Goal: Information Seeking & Learning: Check status

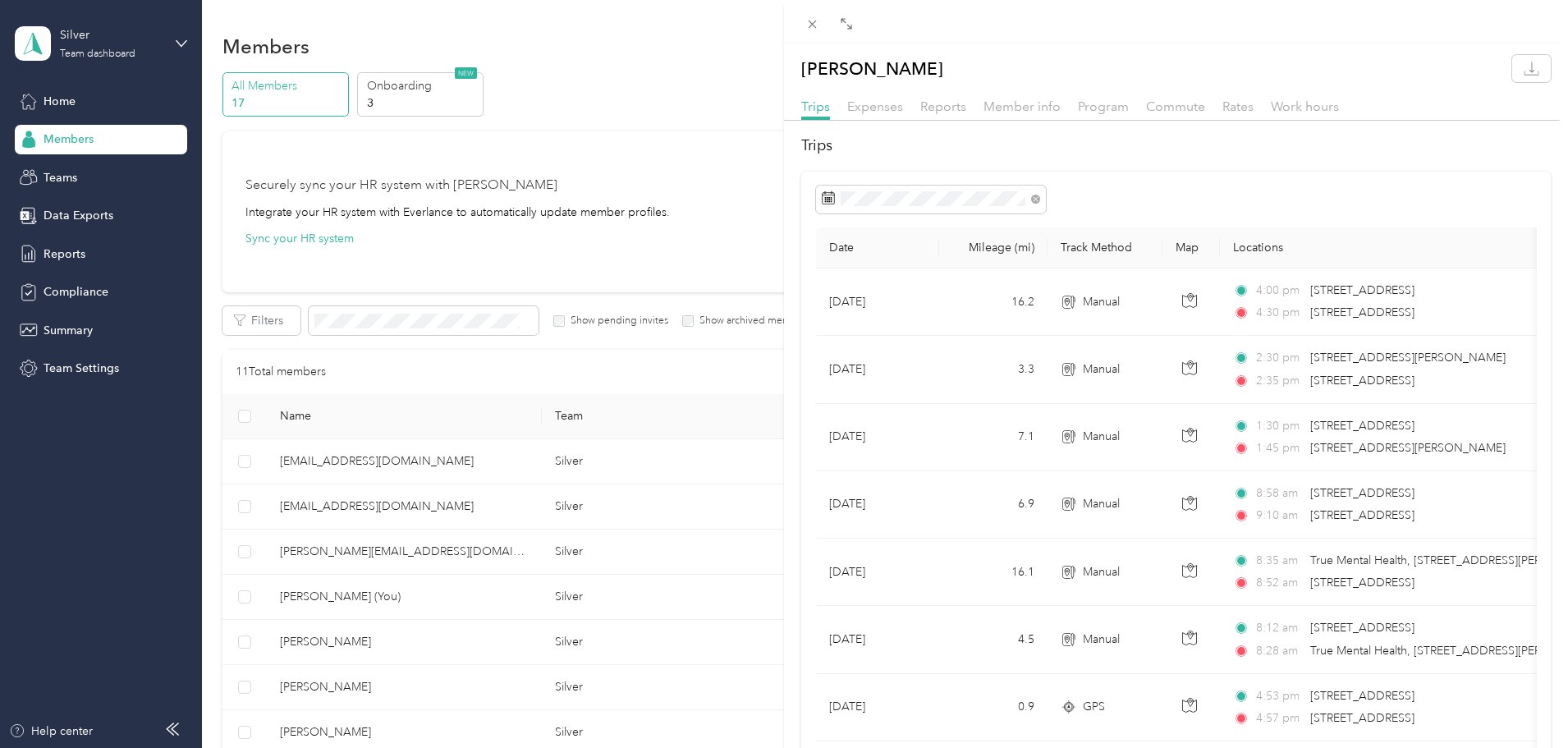
scroll to position [1102, 0]
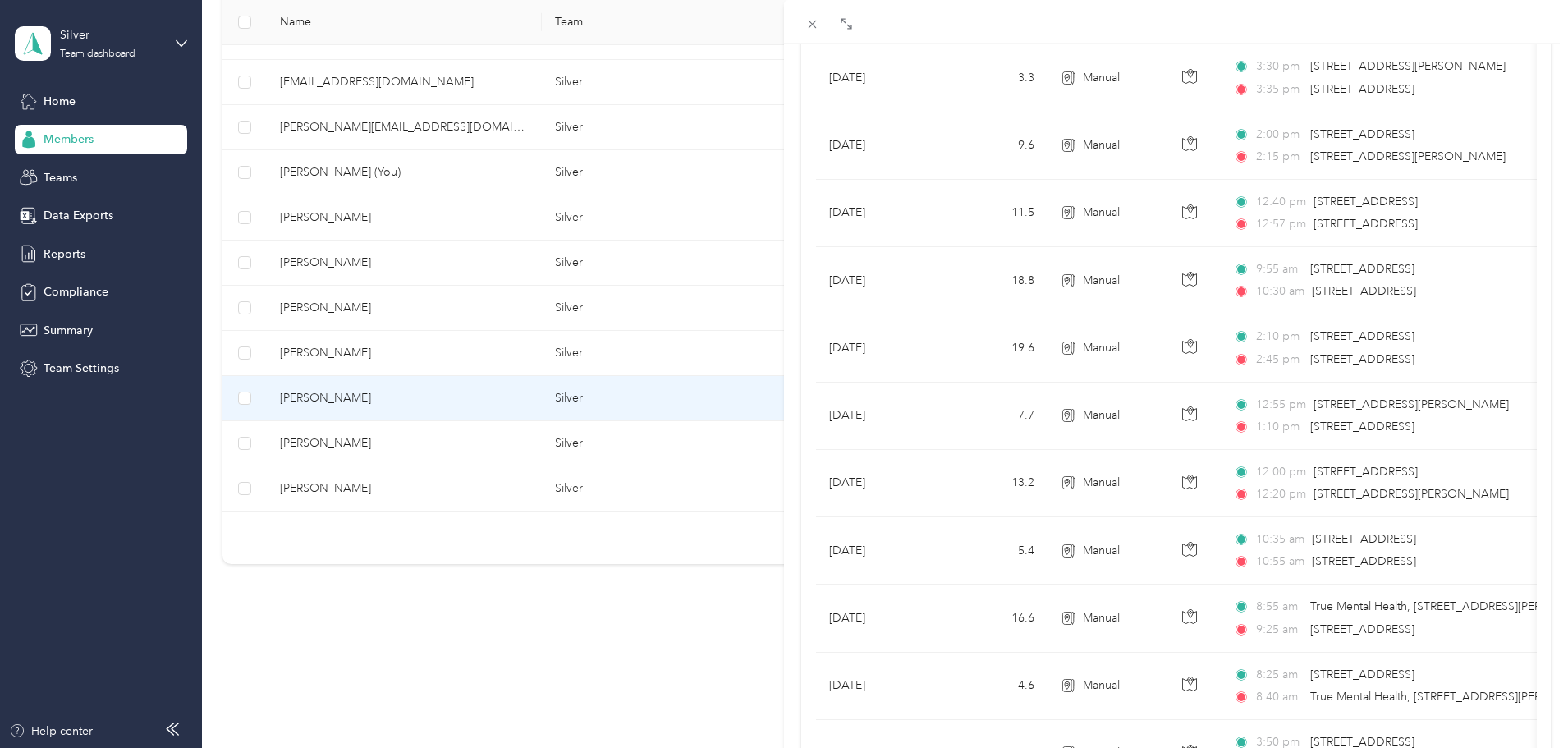
click at [467, 344] on div "[PERSON_NAME] Trips Expenses Reports Member info Program Commute Rates Work hou…" at bounding box center [784, 374] width 1568 height 748
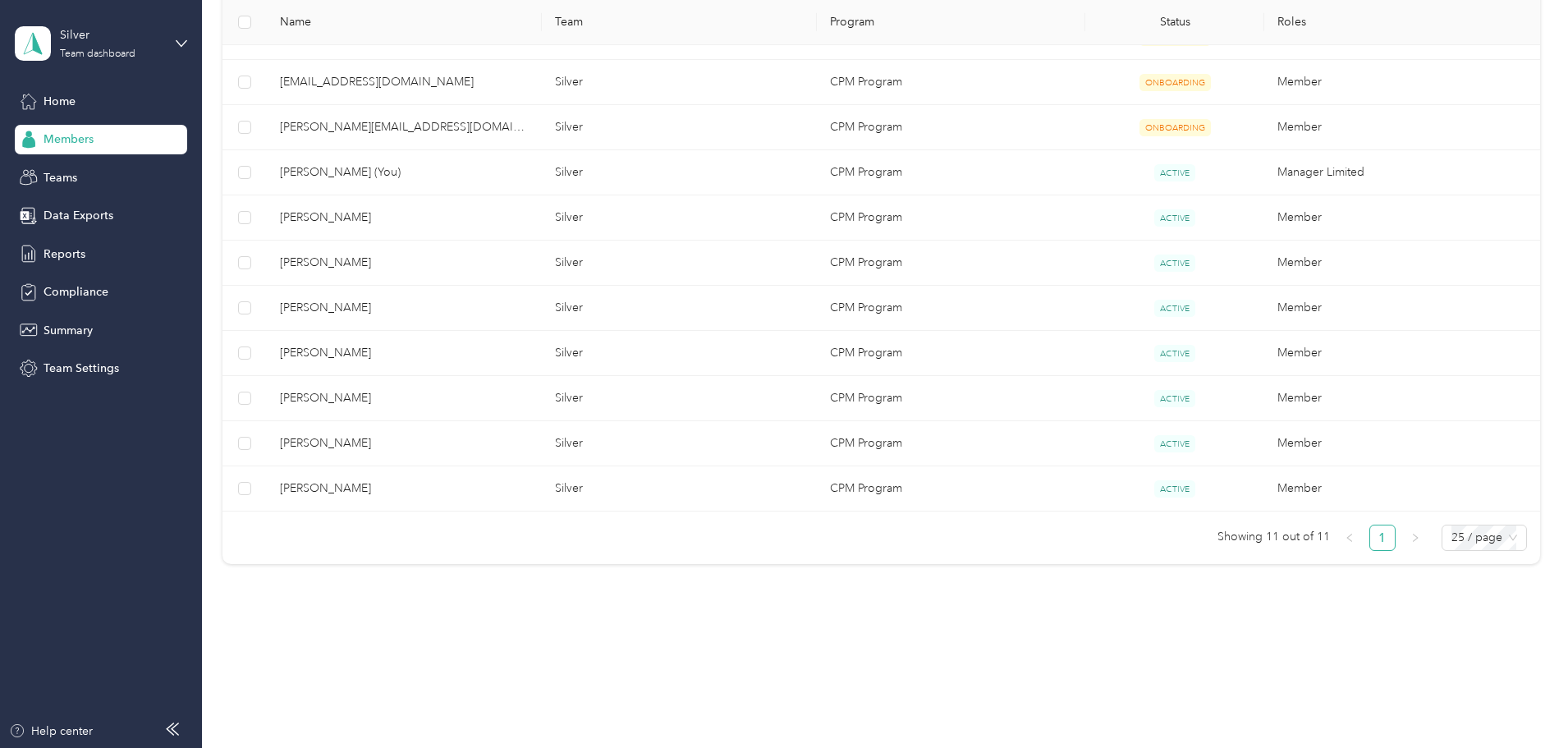
scroll to position [78, 0]
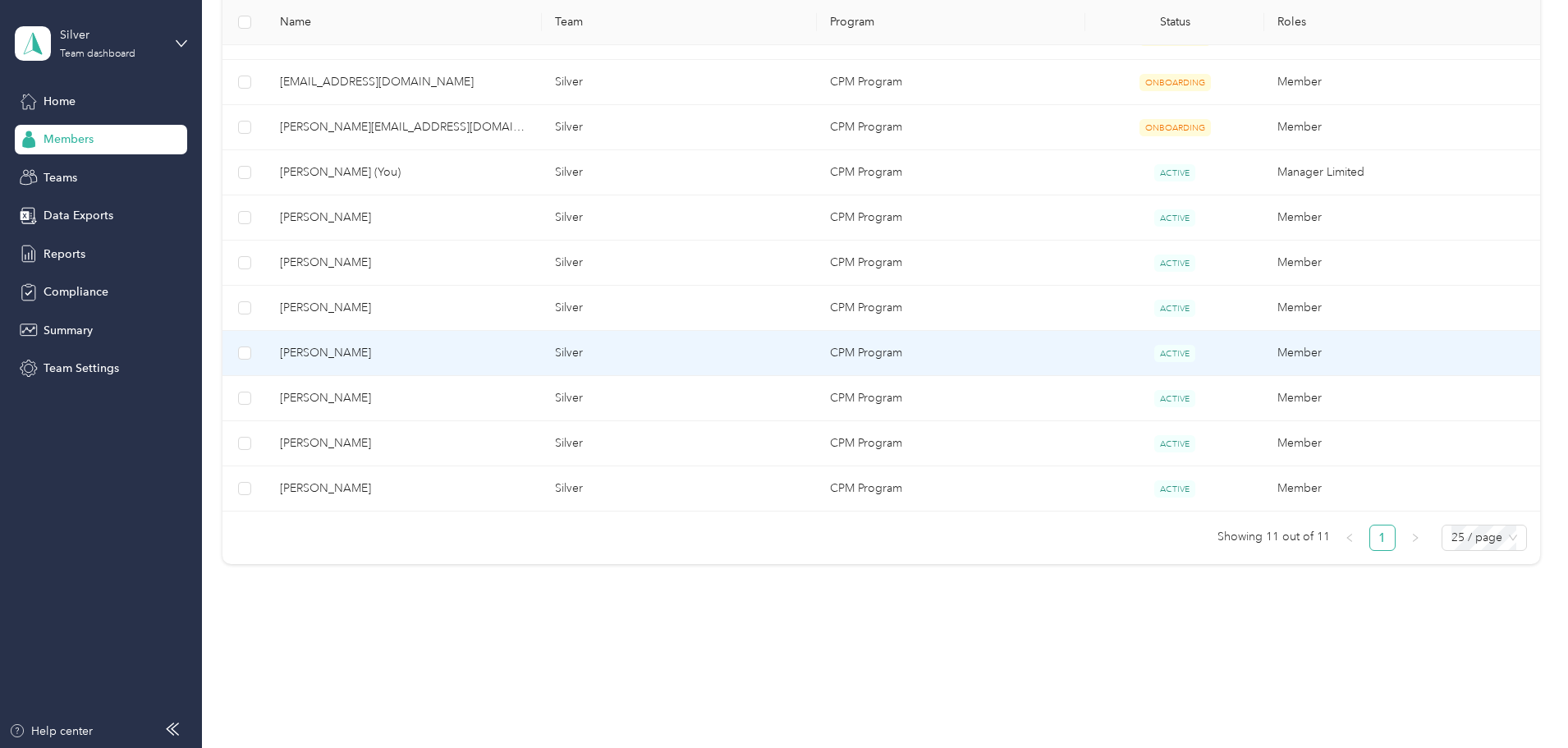
click at [493, 353] on span "[PERSON_NAME]" at bounding box center [404, 352] width 249 height 18
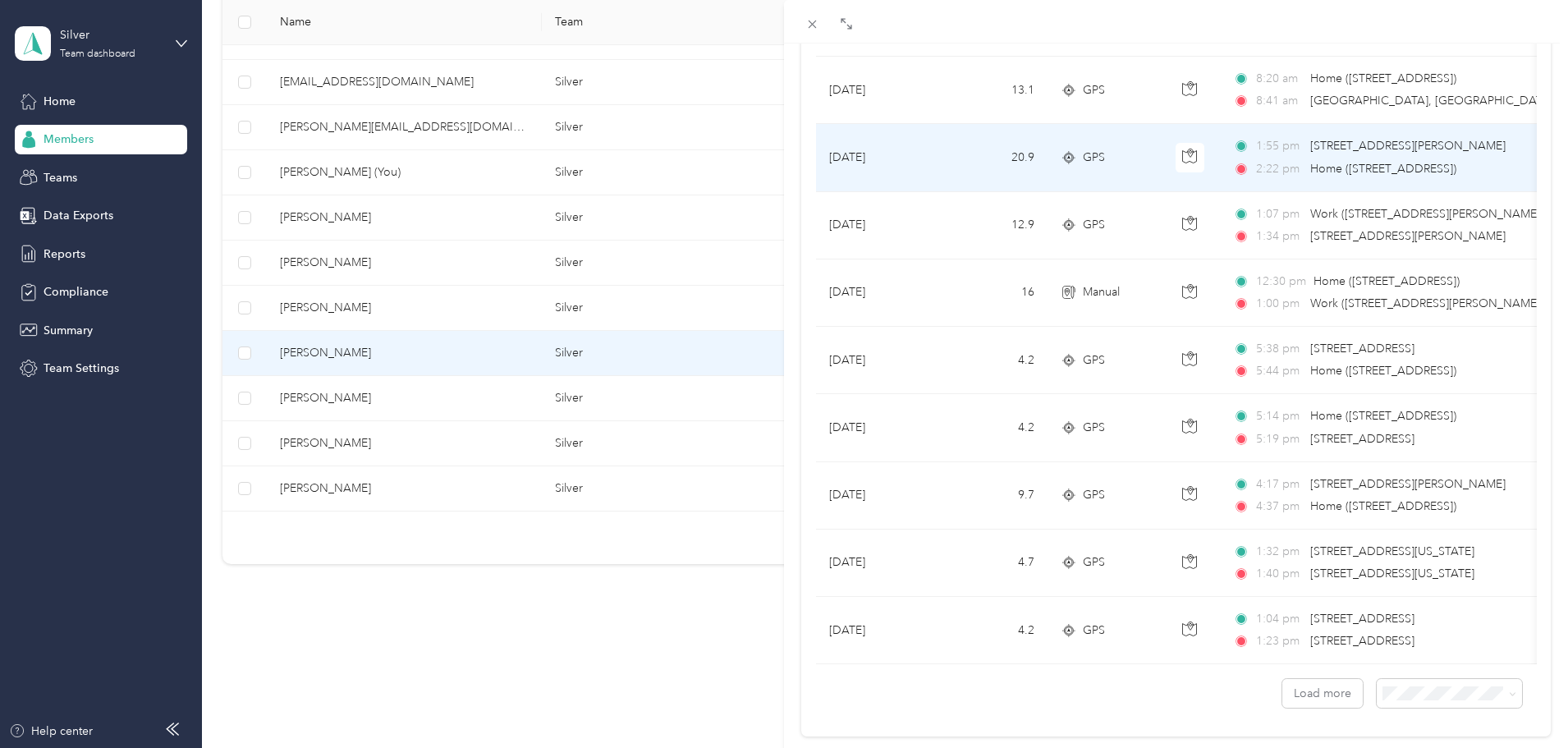
scroll to position [1348, 0]
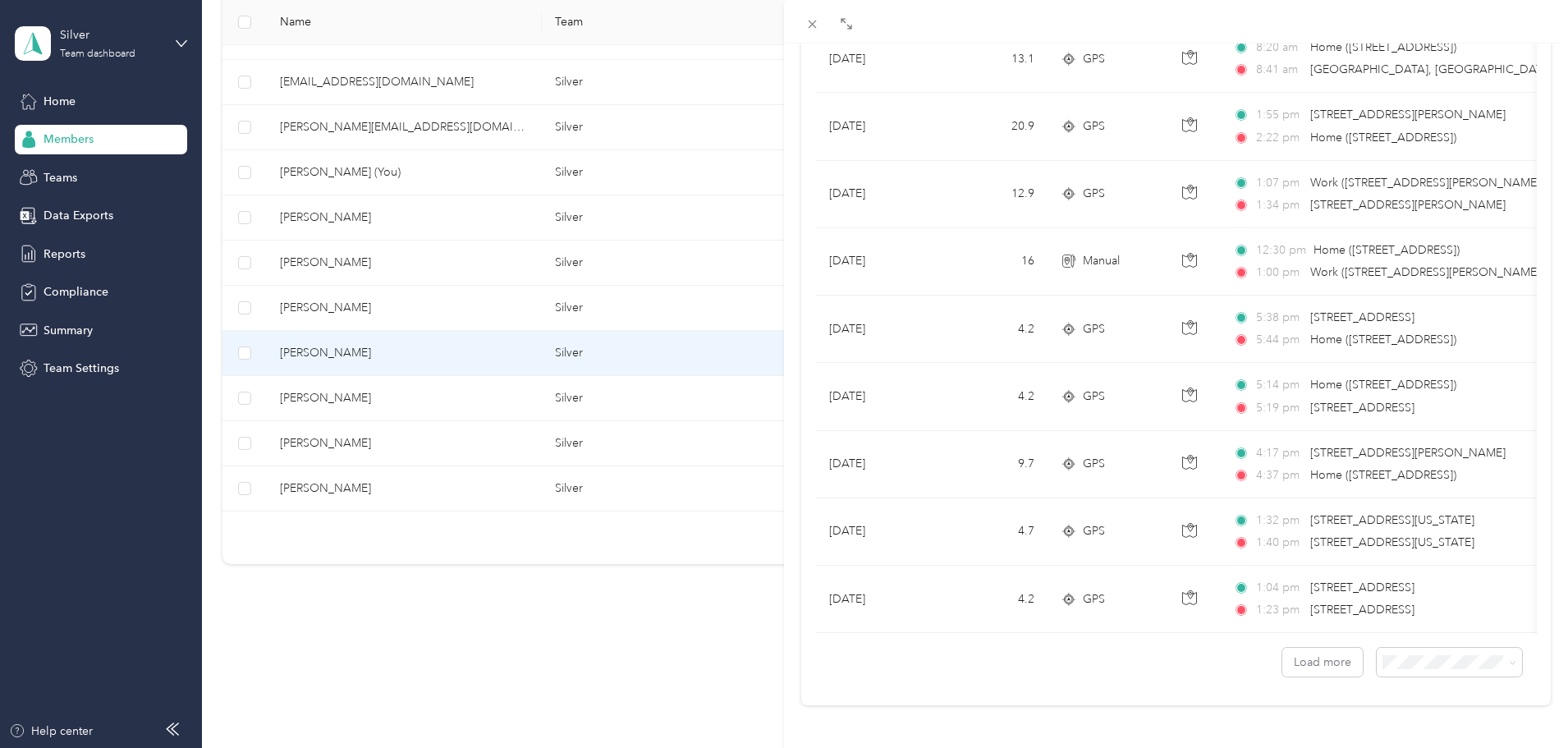
click at [1410, 589] on span "50 per load" at bounding box center [1406, 590] width 61 height 14
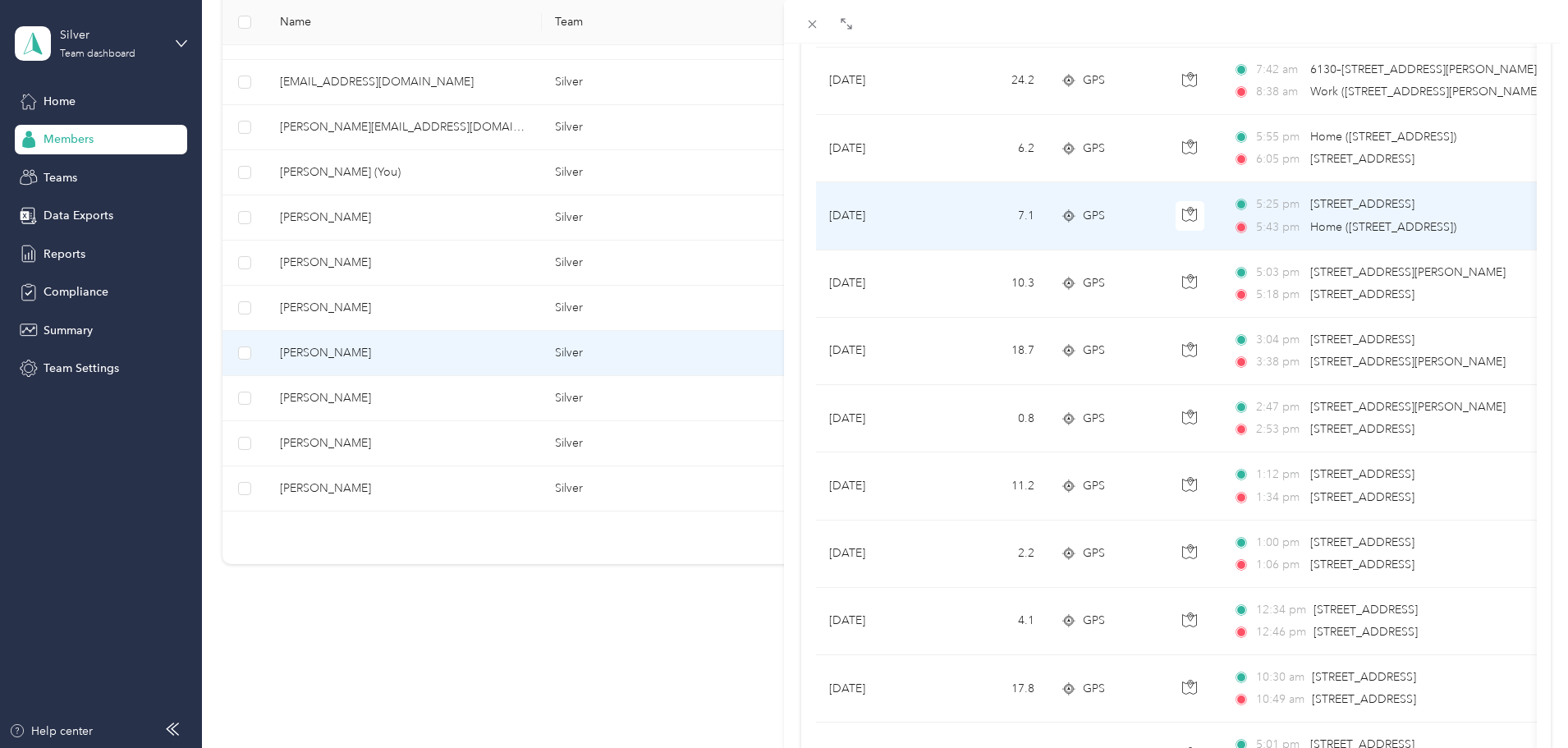
scroll to position [3037, 0]
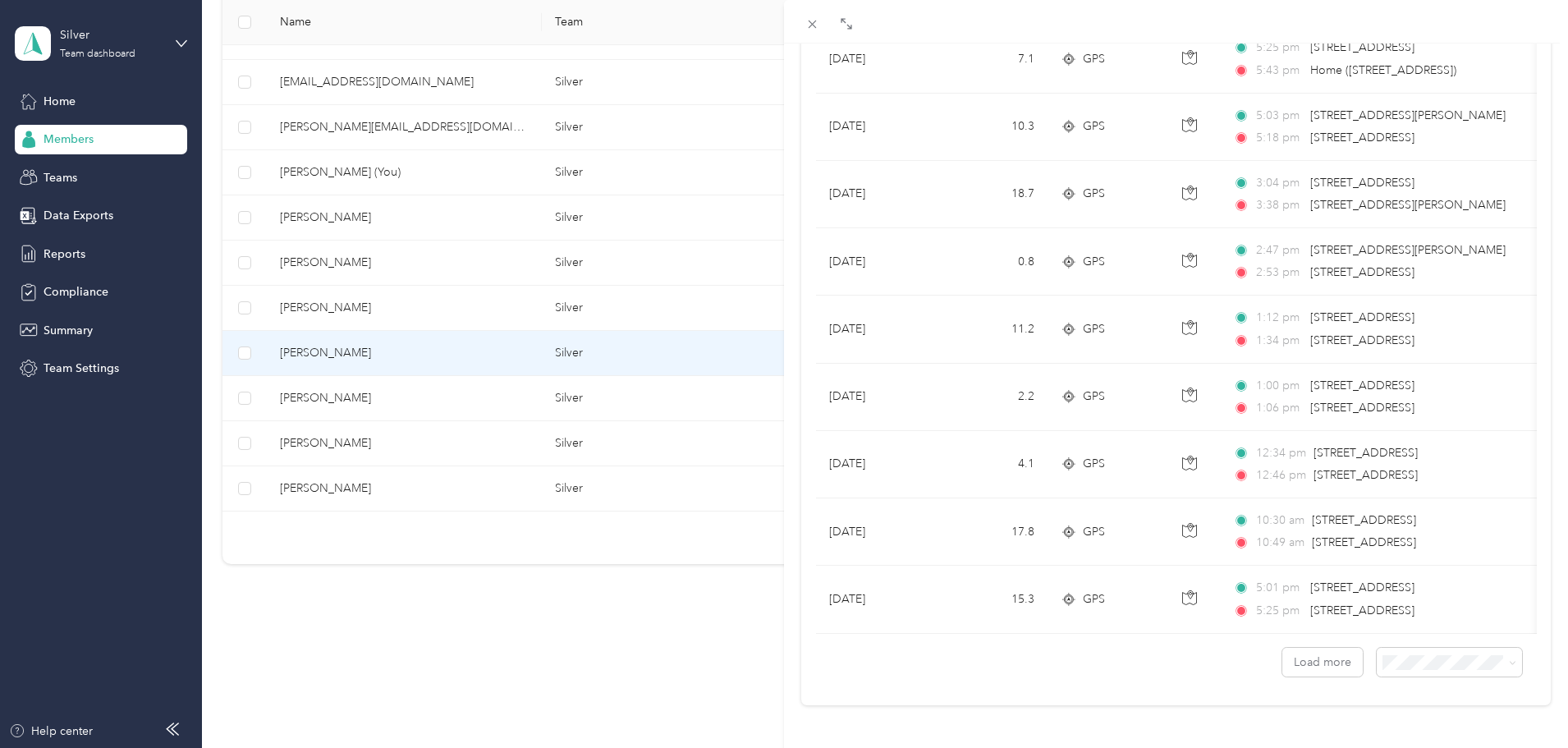
click at [1412, 635] on div "Load more" at bounding box center [1176, 656] width 721 height 44
click at [1297, 658] on button "Load more" at bounding box center [1322, 662] width 80 height 29
click at [1309, 652] on button "Load more" at bounding box center [1322, 662] width 80 height 29
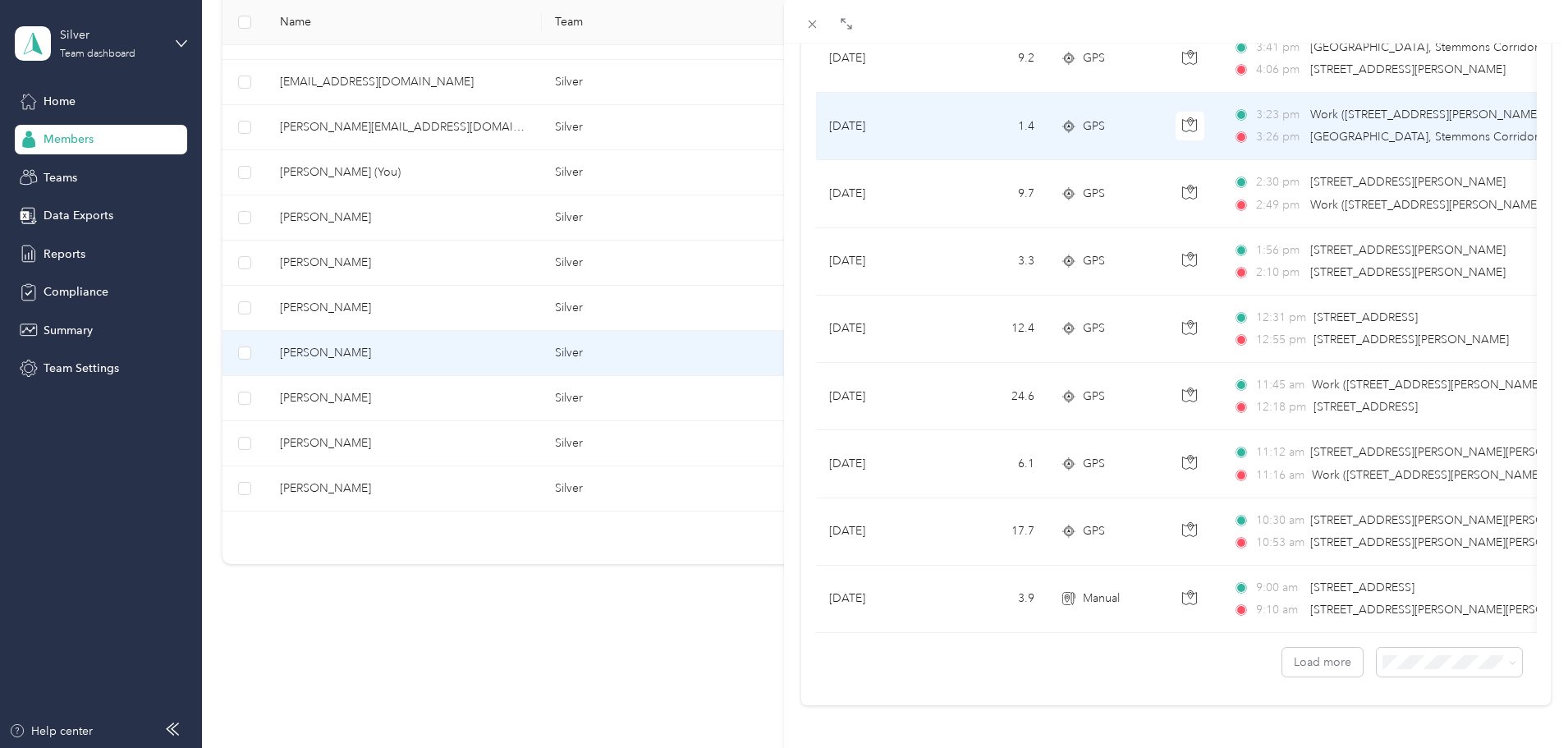
scroll to position [6413, 0]
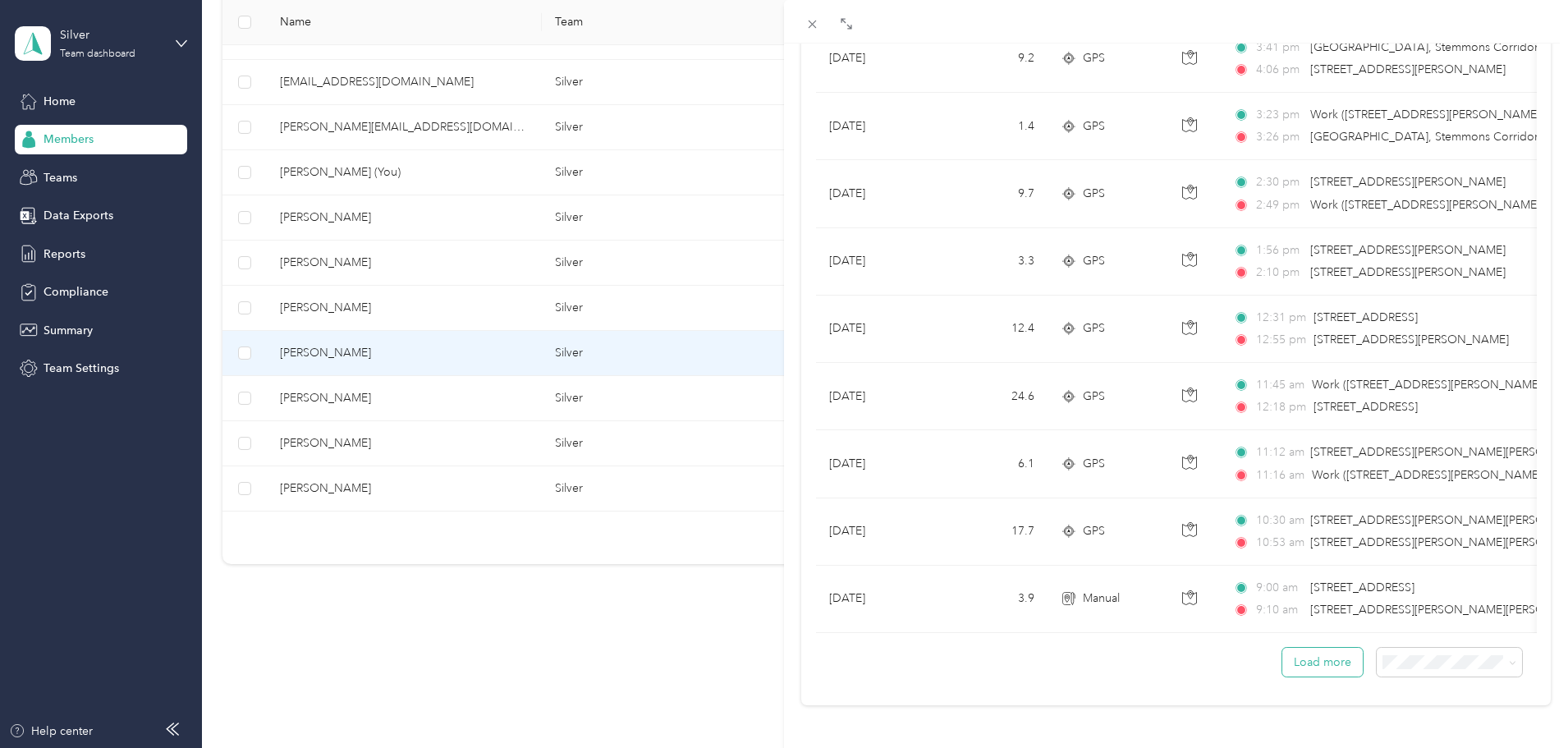
click at [1333, 654] on button "Load more" at bounding box center [1322, 662] width 80 height 29
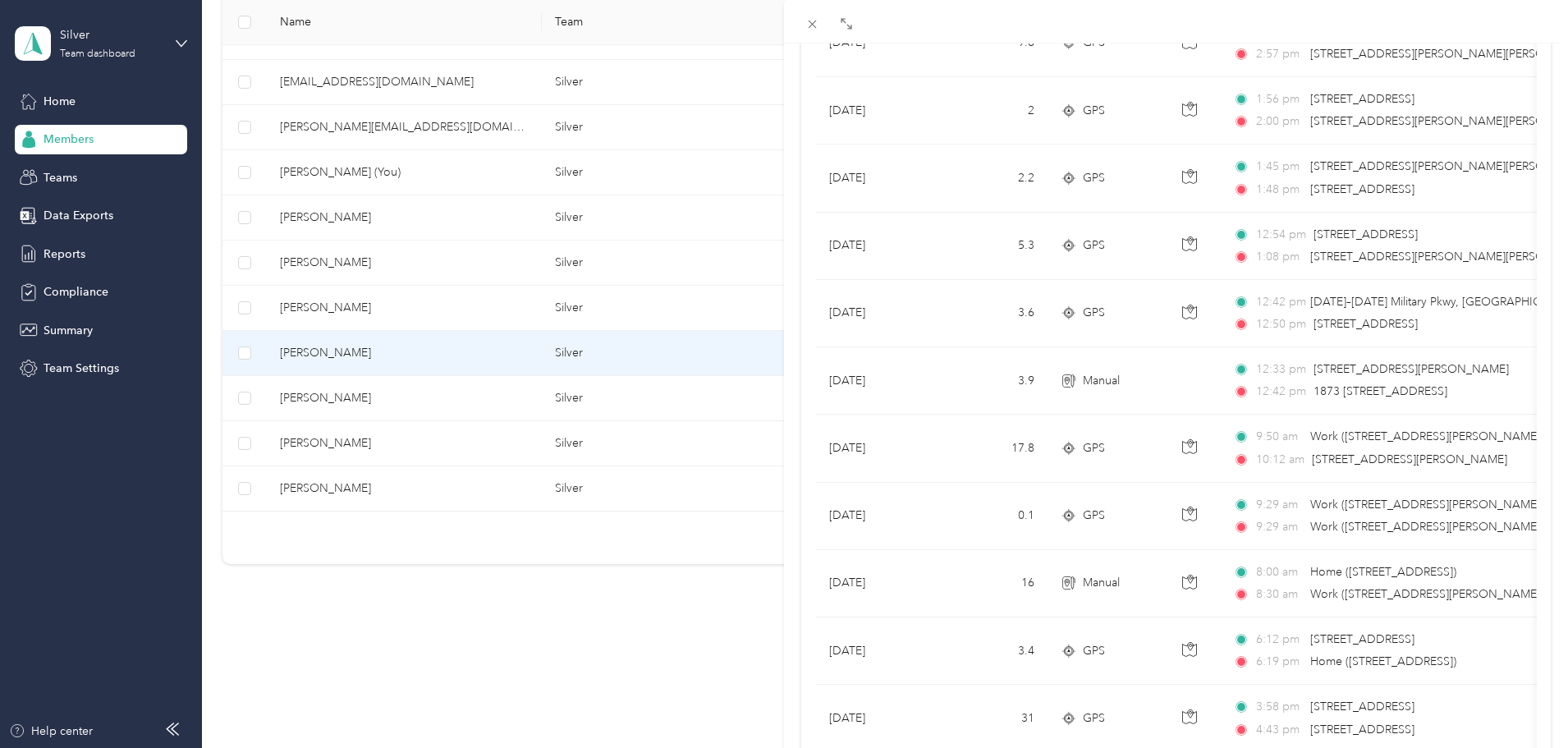
scroll to position [9790, 0]
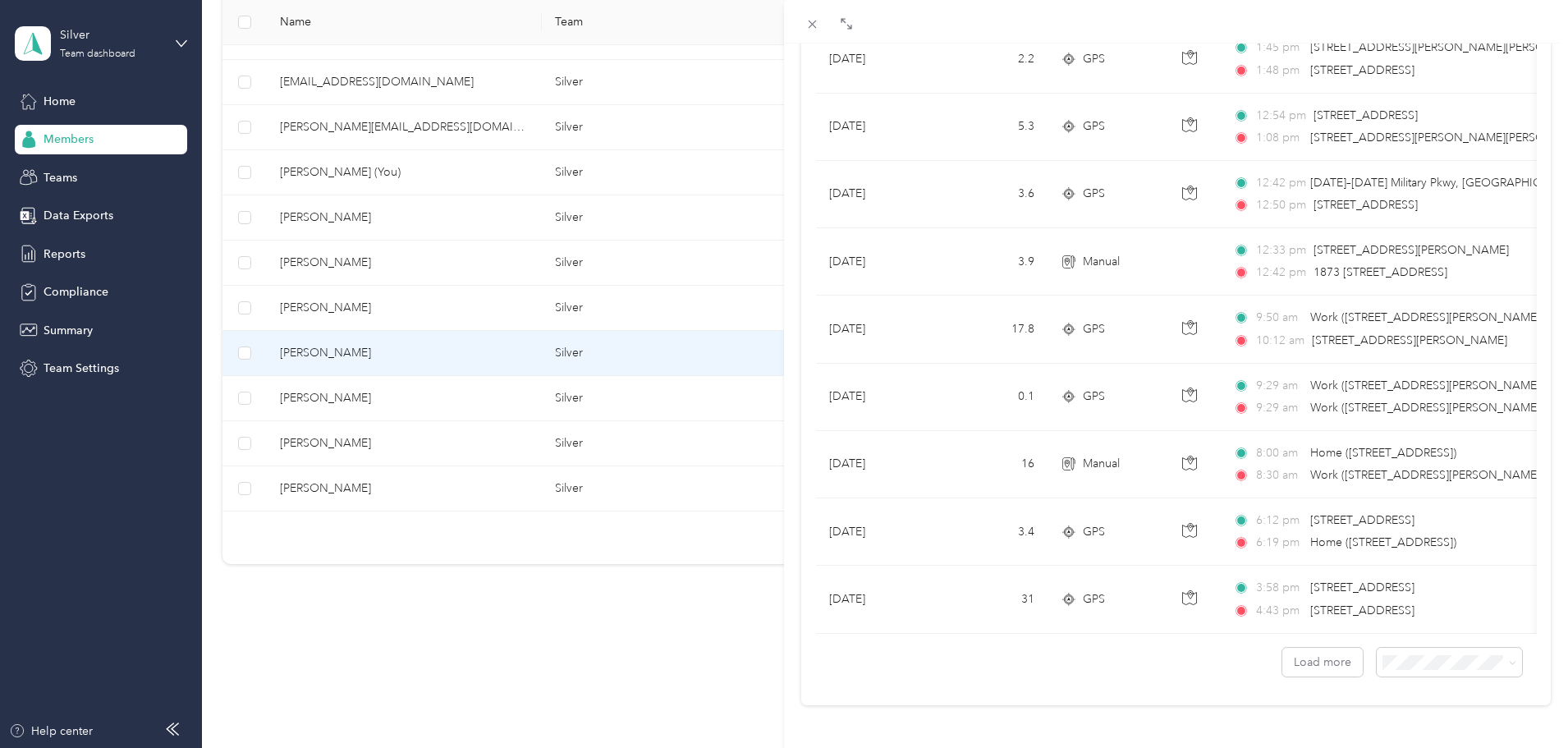
click at [486, 235] on div "[PERSON_NAME] Trips Expenses Reports Member info Program Commute Rates Work hou…" at bounding box center [784, 374] width 1568 height 748
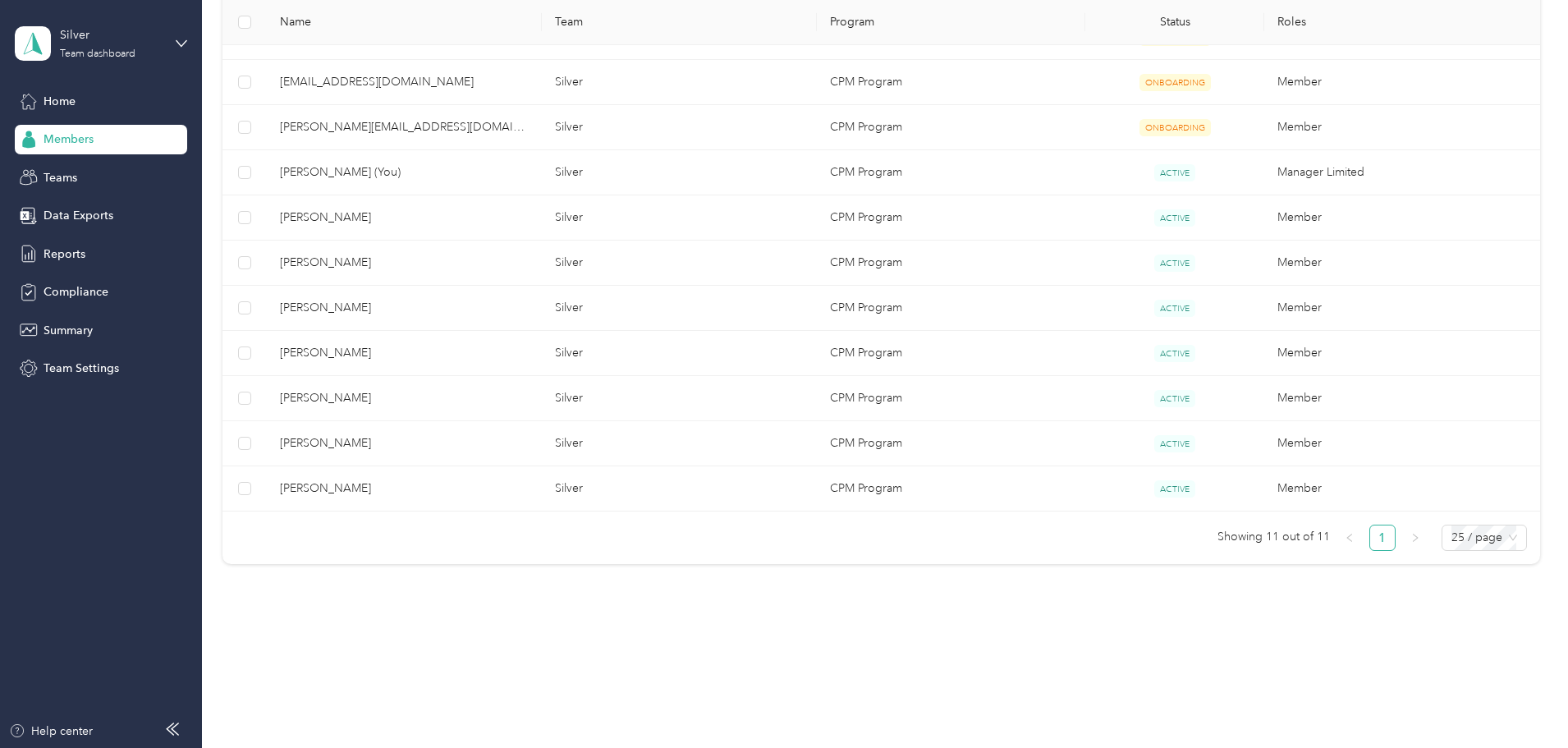
scroll to position [78, 0]
click at [486, 228] on div at bounding box center [784, 374] width 1568 height 748
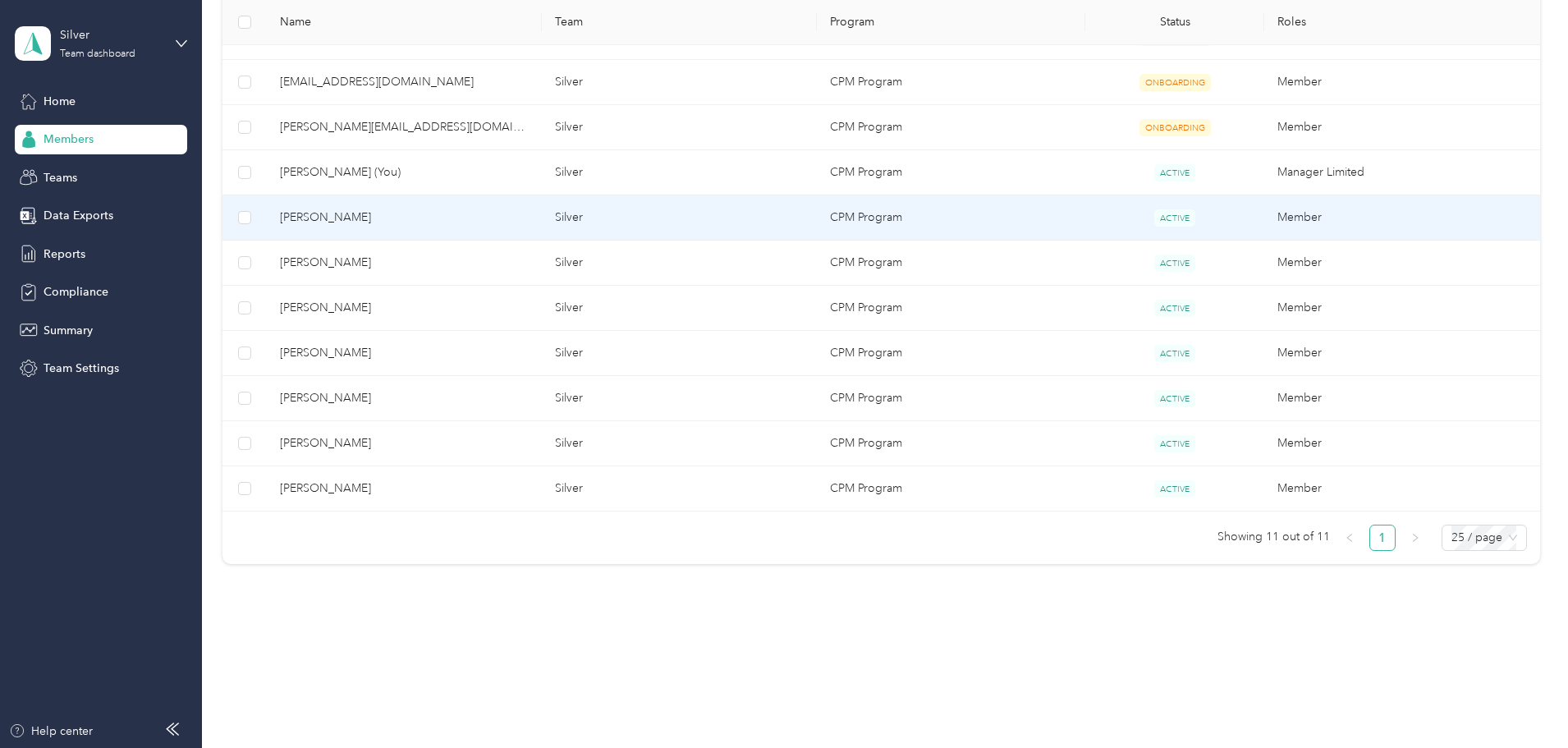
click at [476, 230] on td "[PERSON_NAME]" at bounding box center [404, 218] width 275 height 46
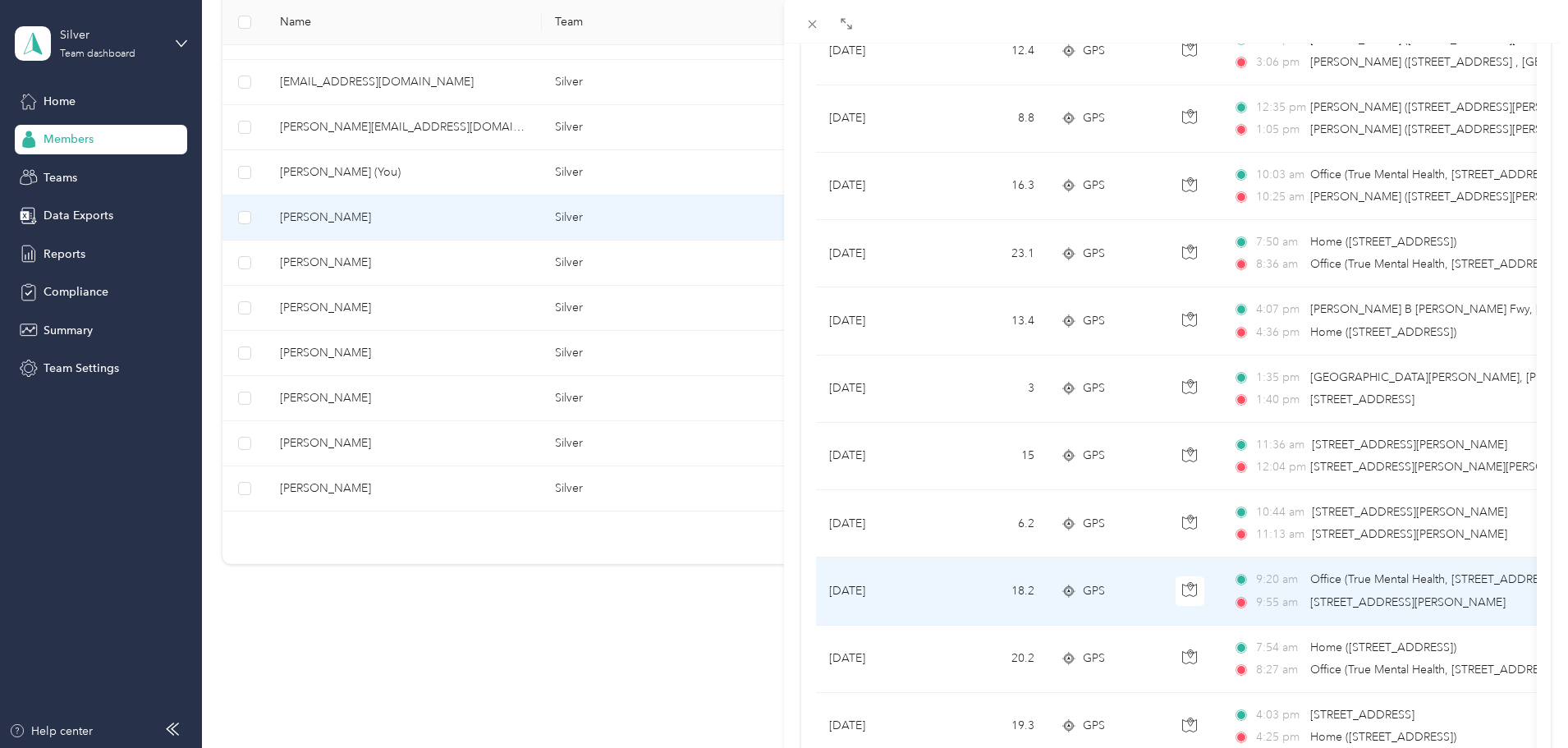
scroll to position [1348, 0]
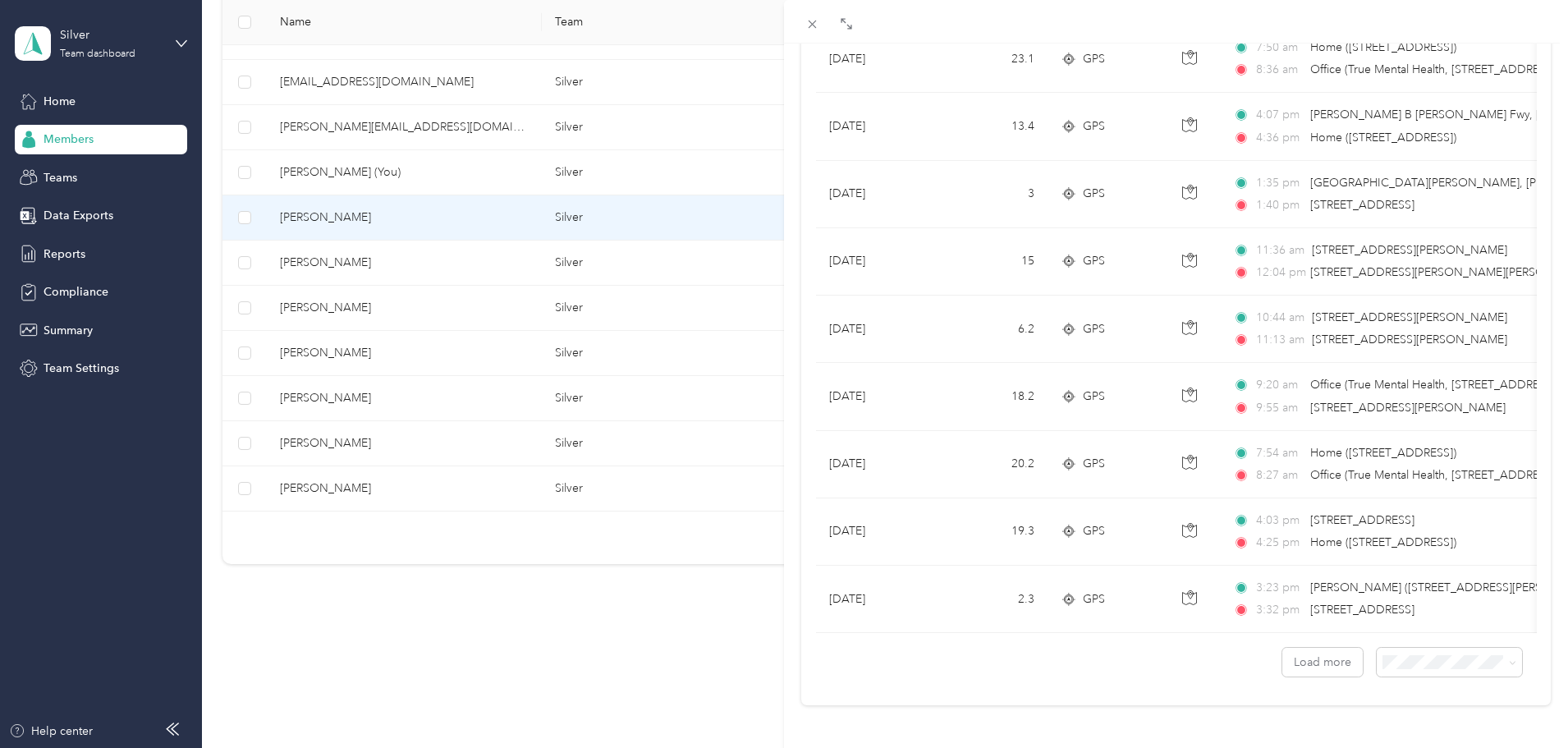
click at [1402, 592] on span "50 per load" at bounding box center [1406, 590] width 61 height 14
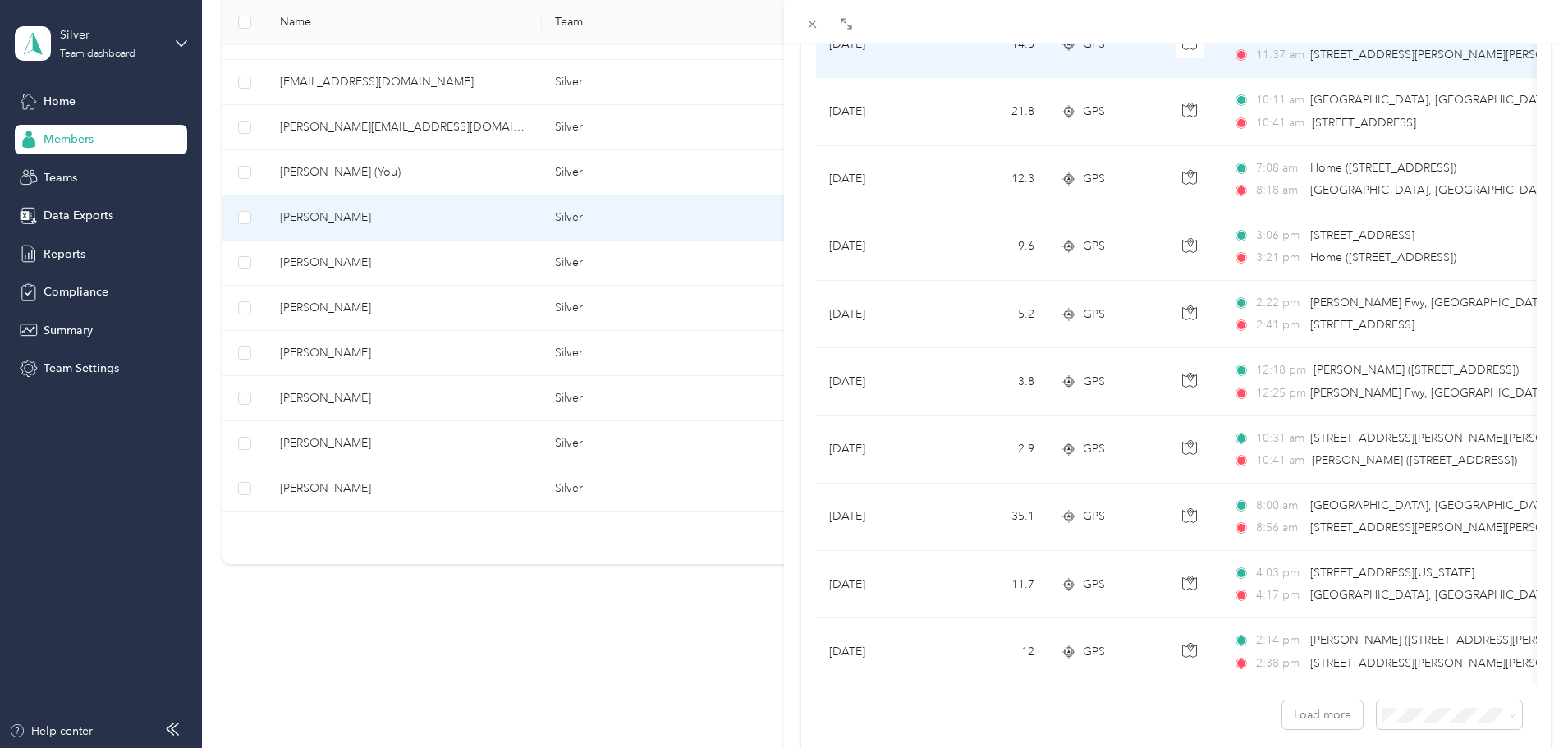
scroll to position [3037, 0]
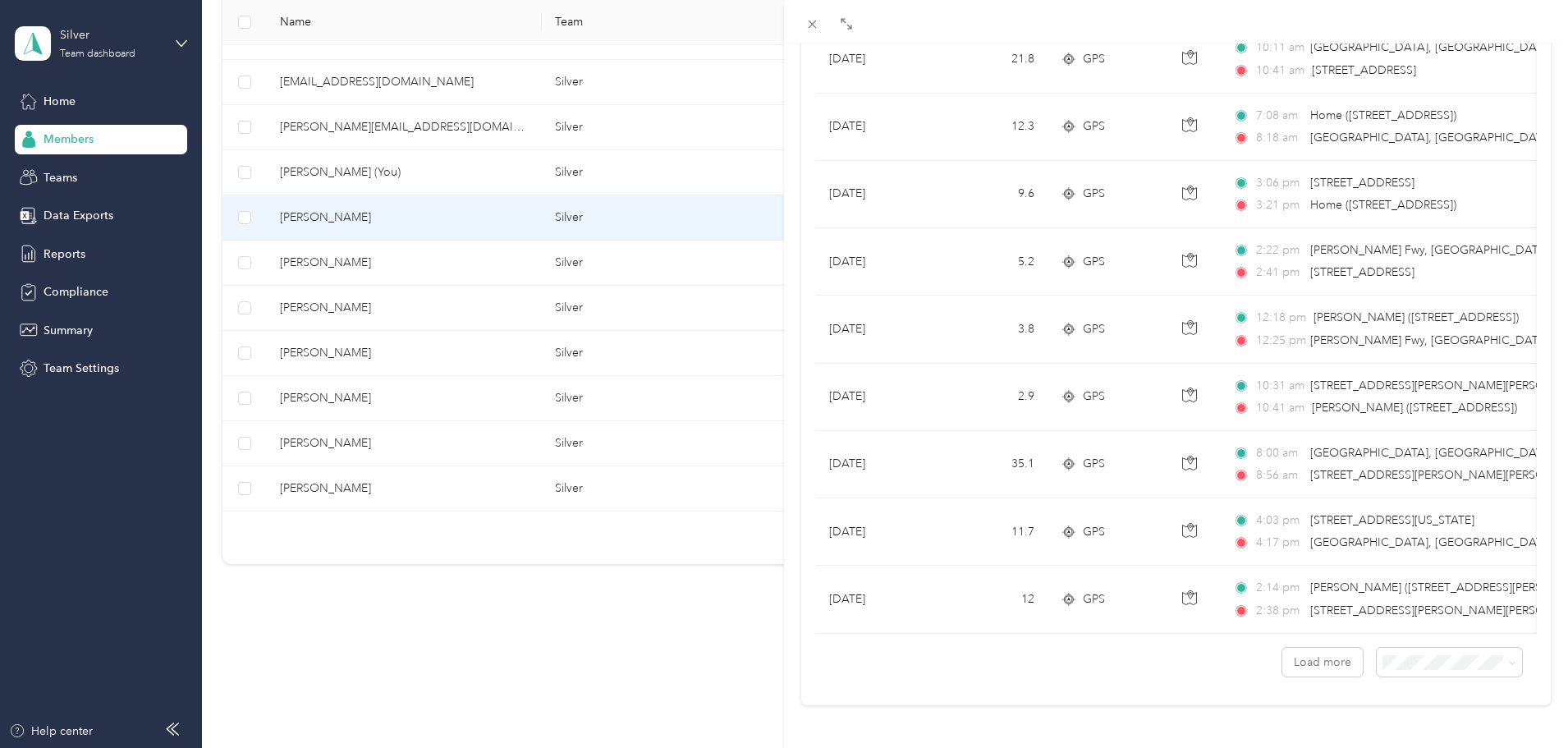
click at [470, 443] on div "[PERSON_NAME] Trips Expenses Reports Member info Program Commute Rates Work hou…" at bounding box center [784, 374] width 1568 height 748
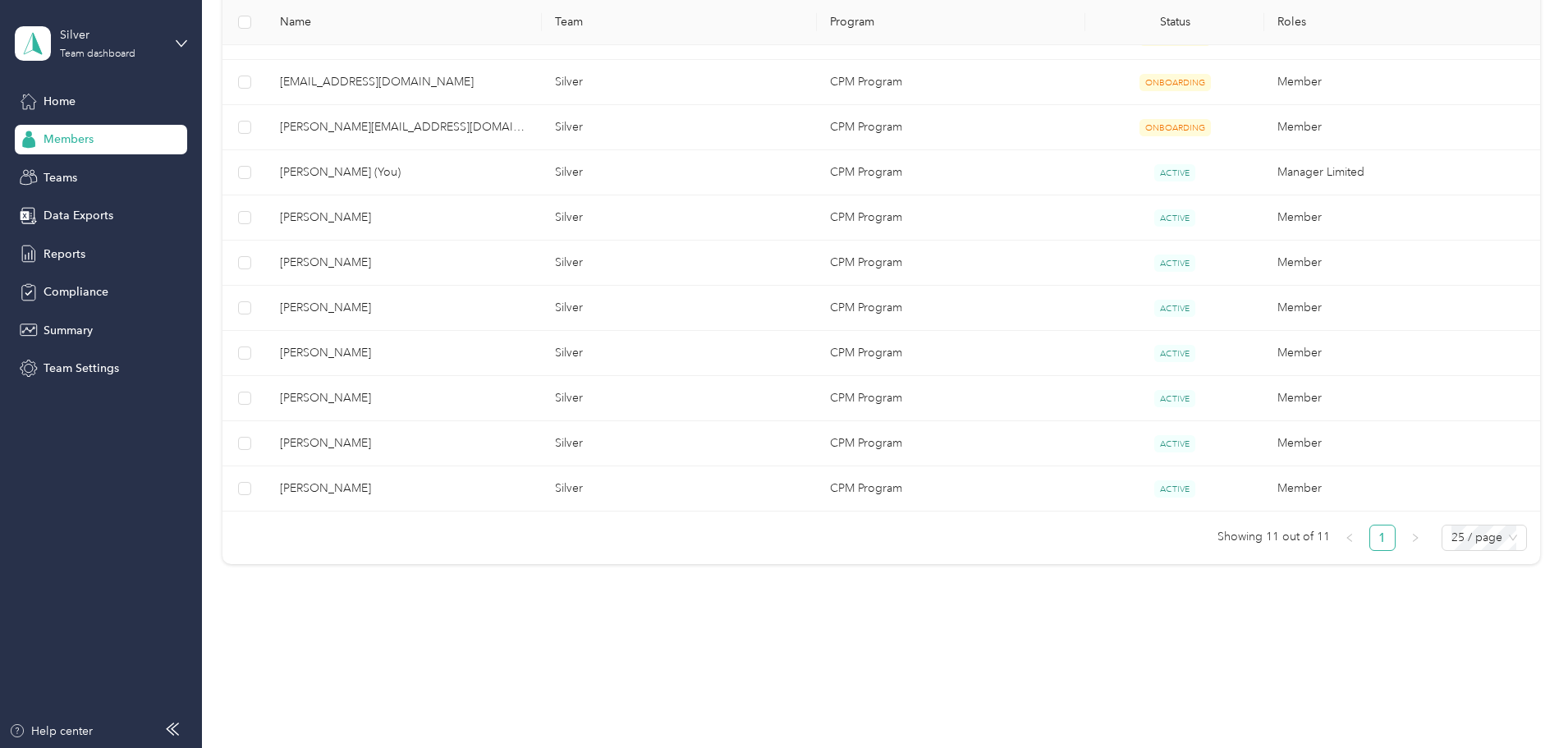
scroll to position [78, 0]
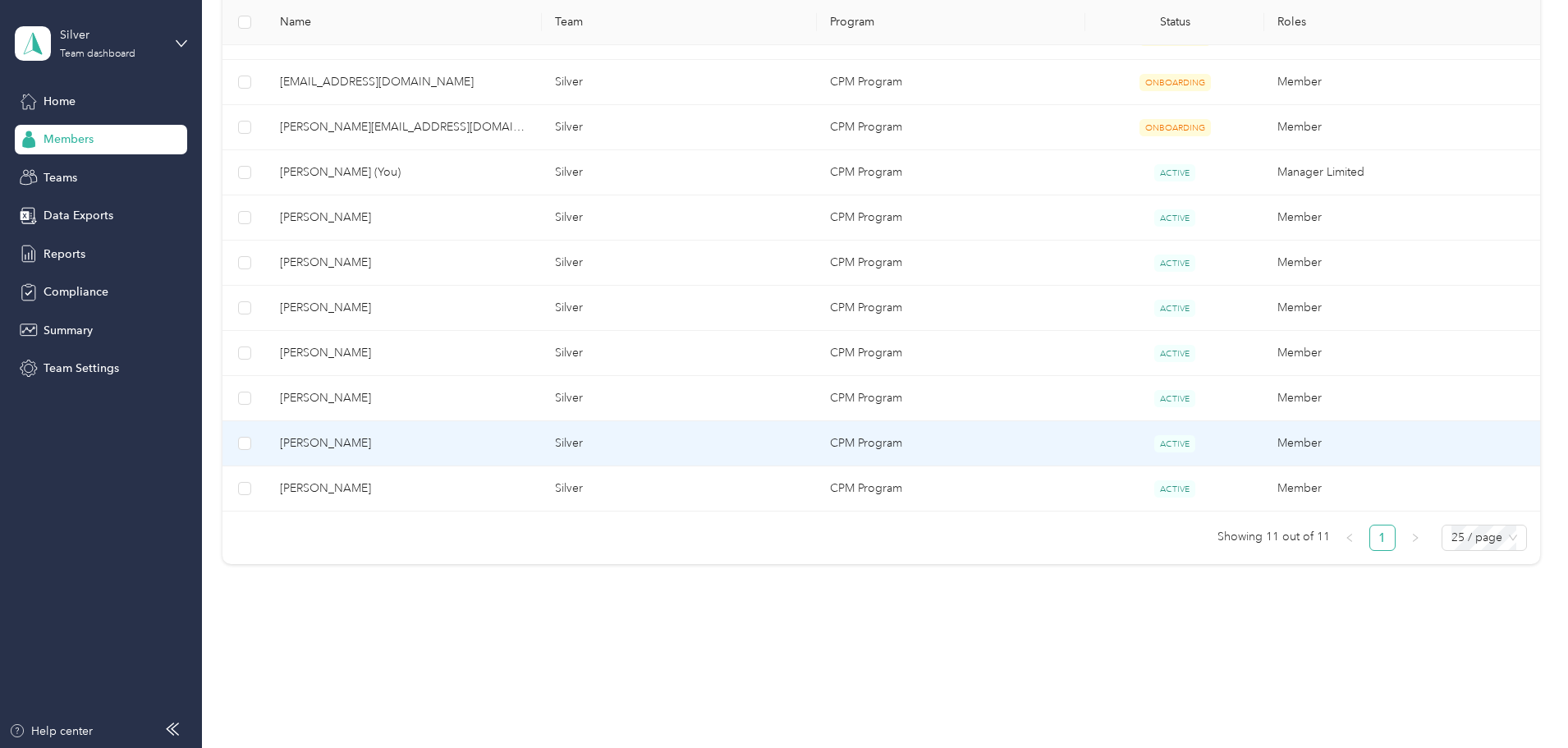
click at [449, 449] on span "[PERSON_NAME]" at bounding box center [404, 443] width 249 height 18
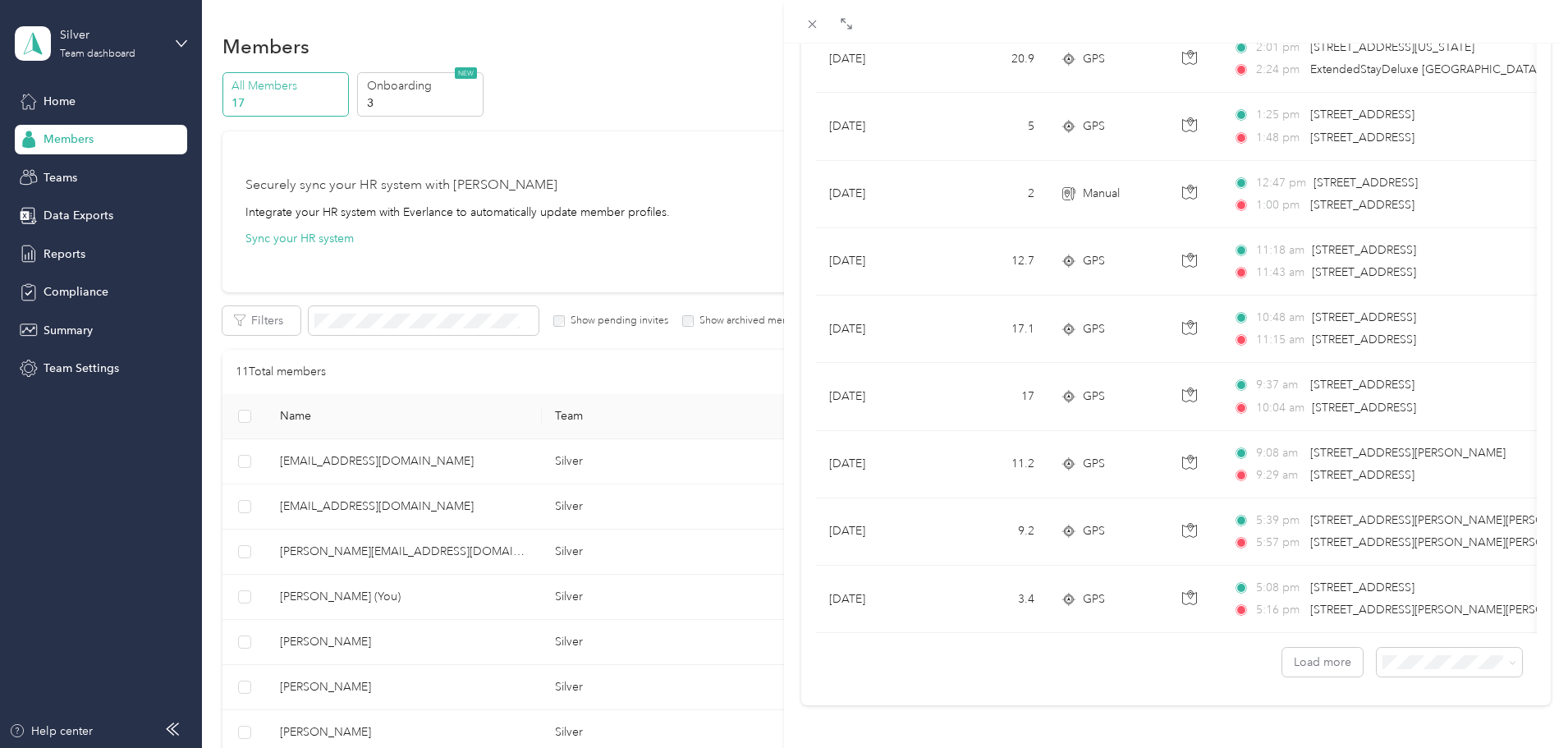
scroll to position [1348, 0]
click at [271, 476] on div "[PERSON_NAME] Trips Expenses Reports Member info Program Commute Rates Work hou…" at bounding box center [784, 374] width 1568 height 748
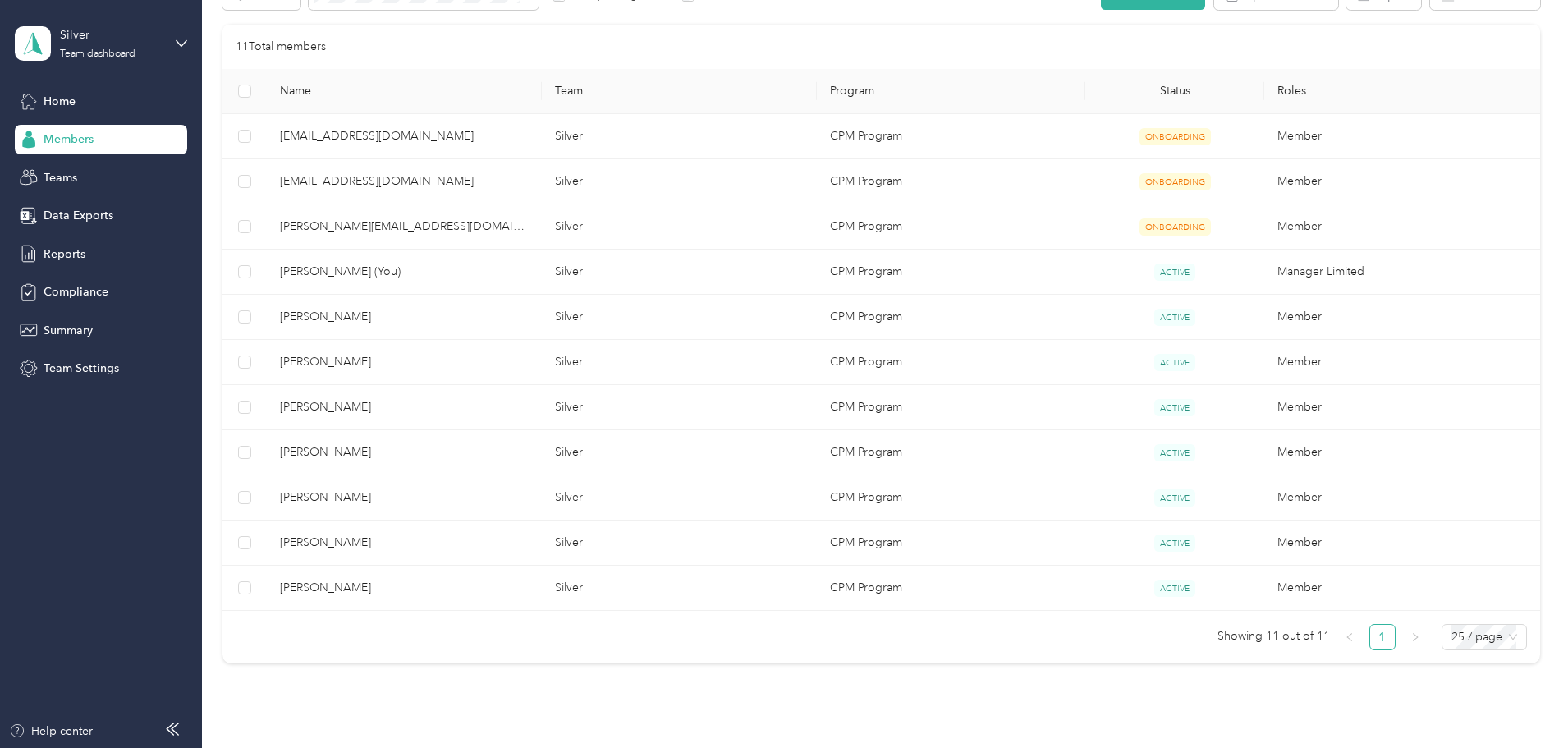
scroll to position [331, 0]
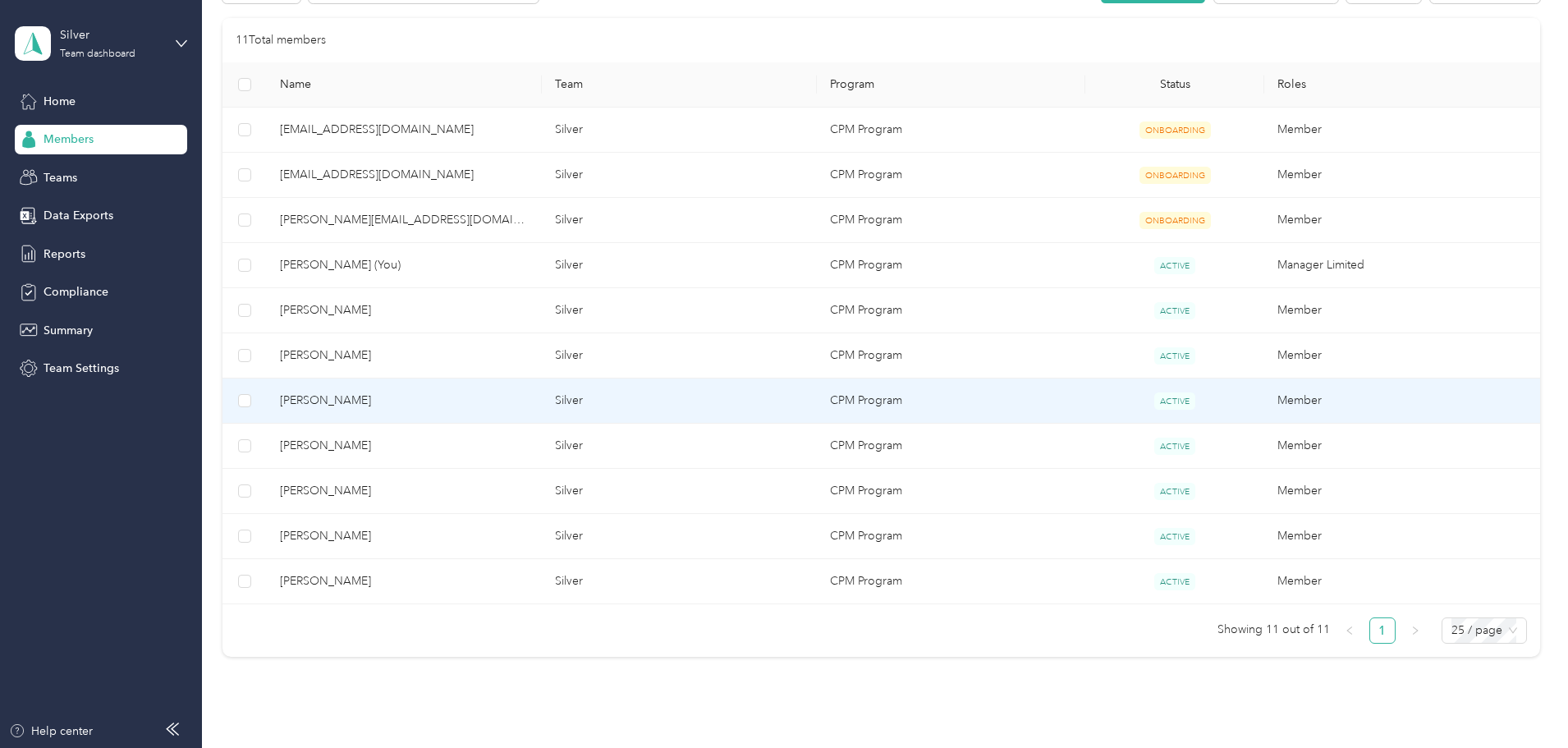
click at [712, 389] on td "Silver" at bounding box center [679, 401] width 275 height 46
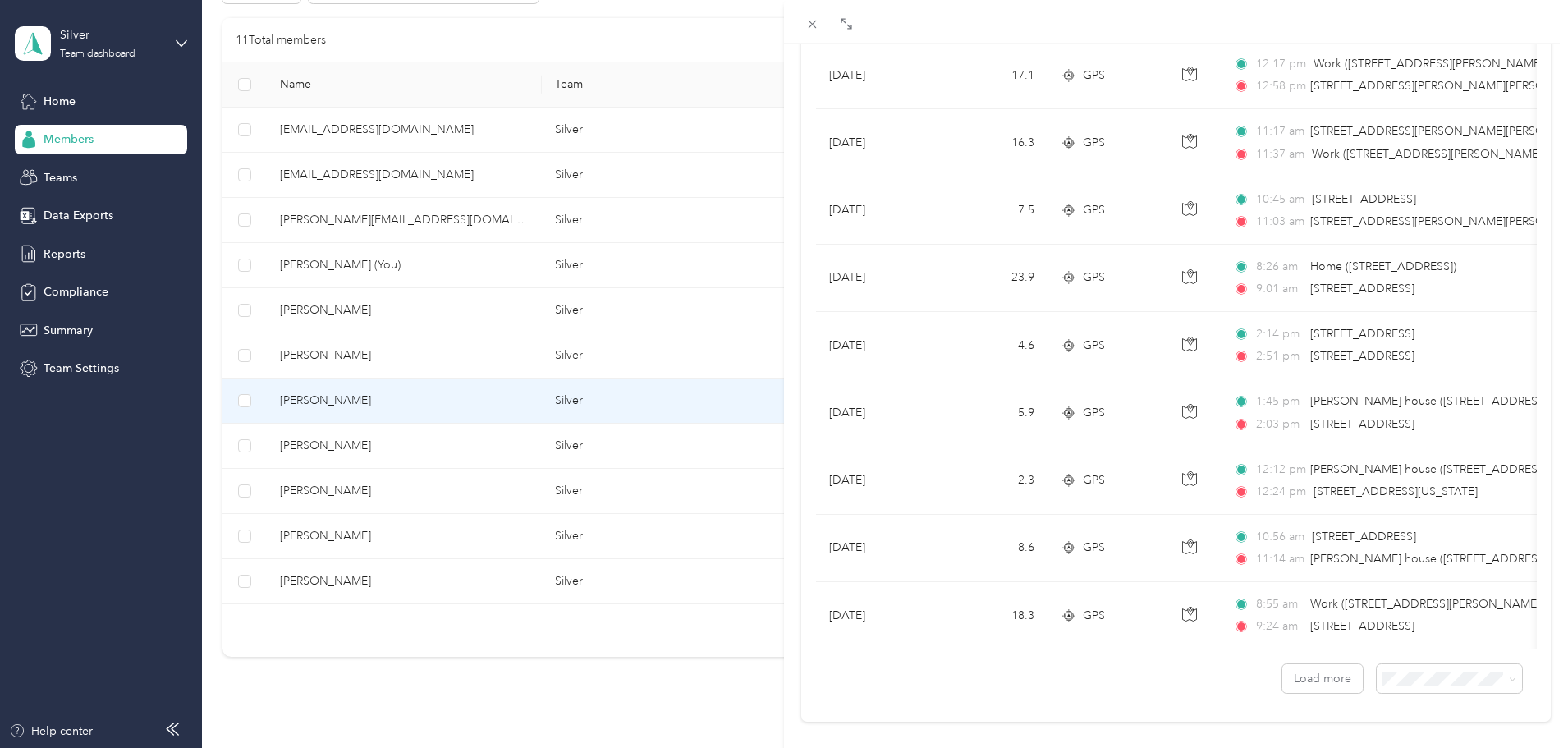
scroll to position [1348, 0]
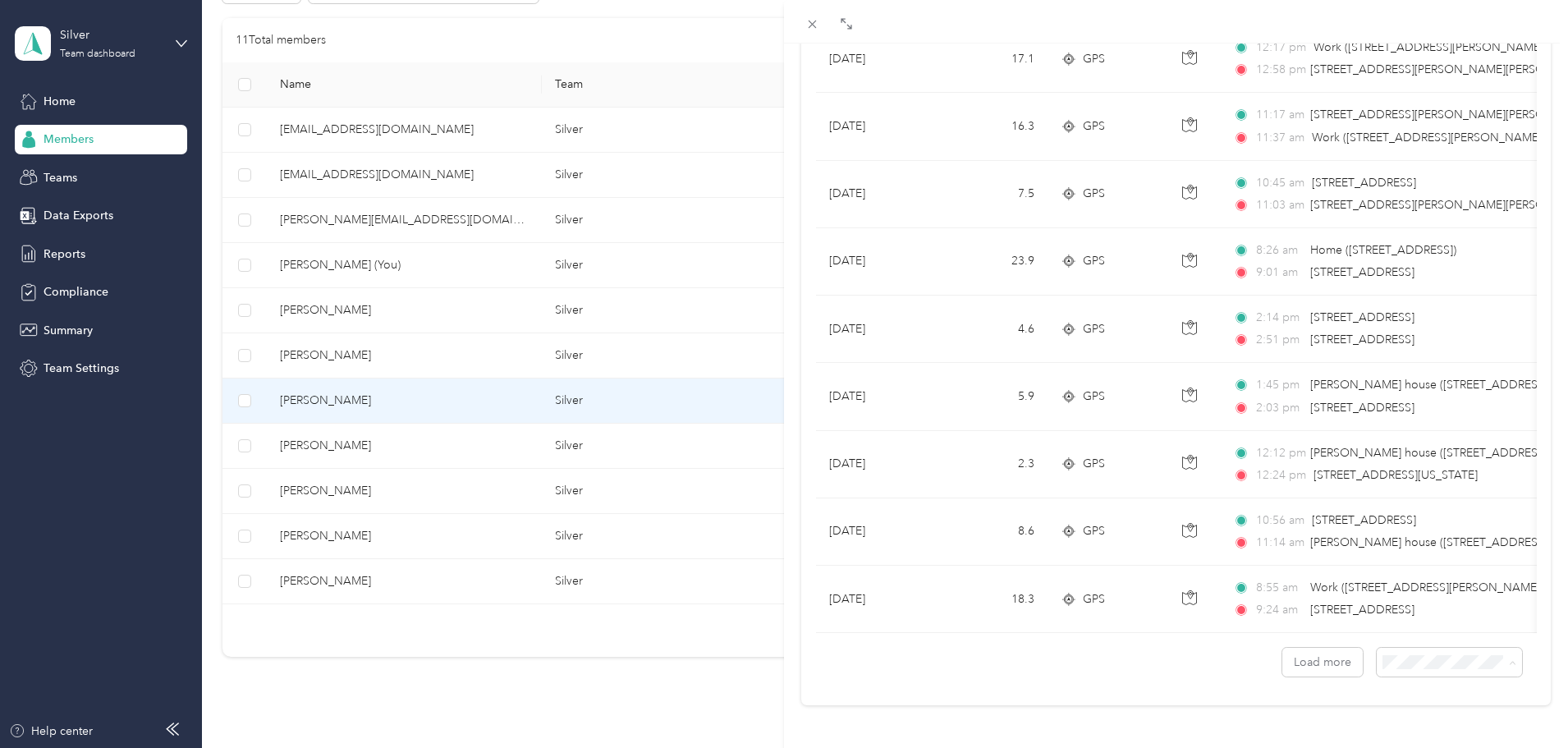
click at [1395, 582] on div "50 per load" at bounding box center [1436, 590] width 122 height 17
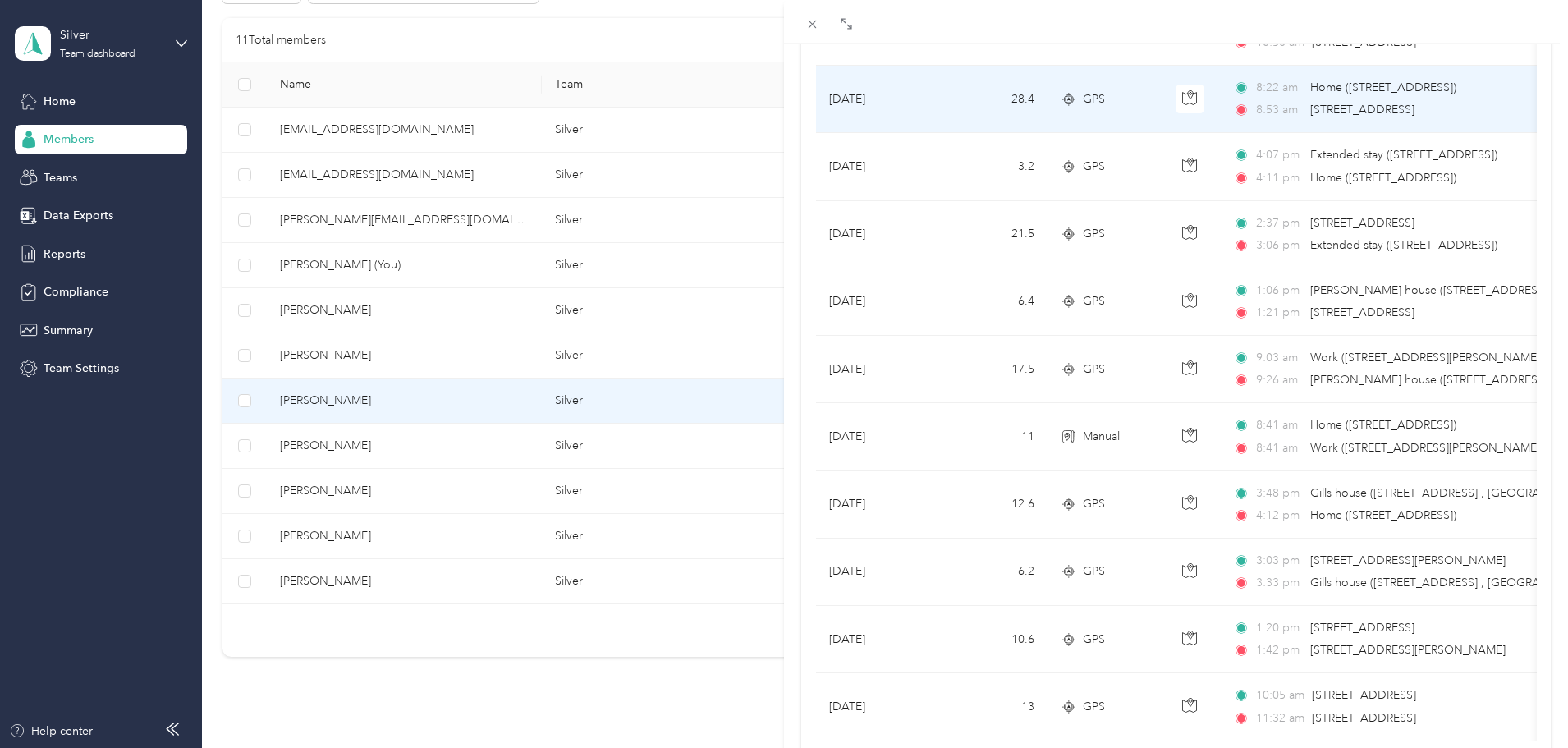
scroll to position [3037, 0]
